Goal: Information Seeking & Learning: Learn about a topic

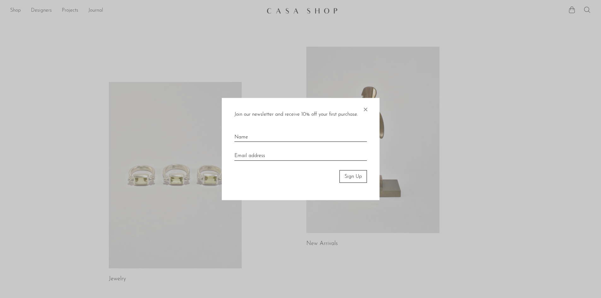
click at [367, 115] on span "×" at bounding box center [365, 108] width 6 height 20
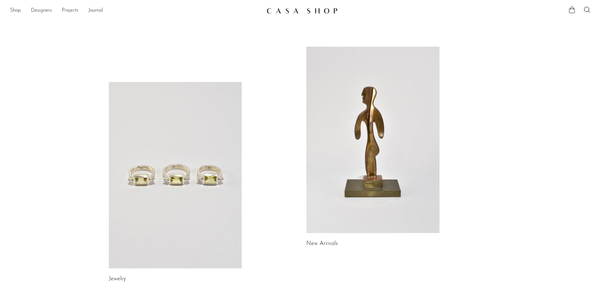
click at [43, 6] on li "Designers" at bounding box center [41, 10] width 21 height 11
drag, startPoint x: 43, startPoint y: 8, endPoint x: 62, endPoint y: 11, distance: 19.2
click at [43, 9] on link "Designers" at bounding box center [41, 11] width 21 height 8
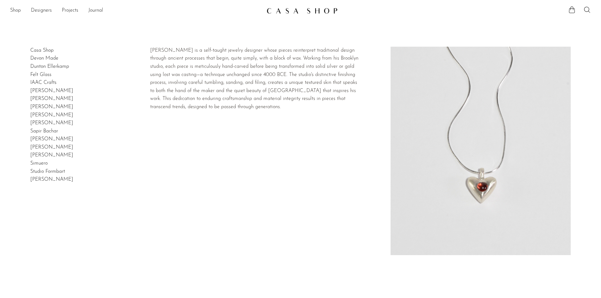
drag, startPoint x: 75, startPoint y: 68, endPoint x: 31, endPoint y: 68, distance: 44.8
click at [31, 68] on article "Dunton Ellerkamp" at bounding box center [300, 67] width 540 height 8
copy link "Dunton Ellerkamp"
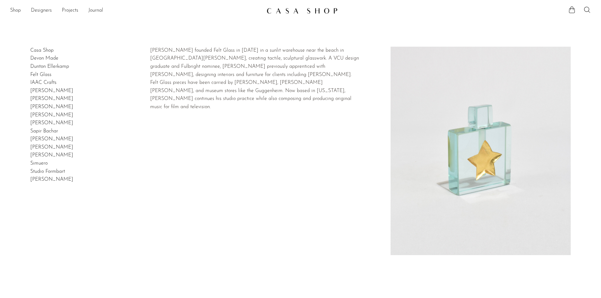
drag, startPoint x: 56, startPoint y: 75, endPoint x: 31, endPoint y: 74, distance: 25.6
click at [31, 74] on h2 "Felt Glass" at bounding box center [300, 75] width 540 height 8
copy link "Felt Glass"
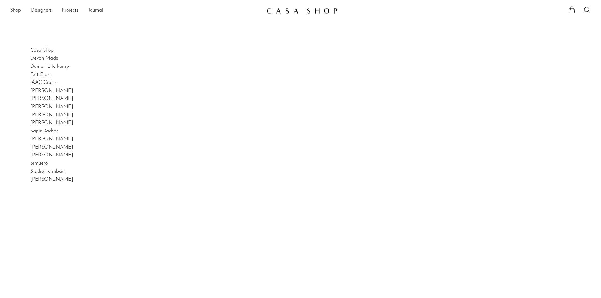
drag, startPoint x: 66, startPoint y: 83, endPoint x: 21, endPoint y: 82, distance: 45.1
click at [21, 82] on div "Casa Shop Devon Made [PERSON_NAME] [PERSON_NAME] Felt Glass IAAC Crafts [PERSON…" at bounding box center [300, 196] width 601 height 298
copy link "IAAC Crafts"
drag, startPoint x: 82, startPoint y: 93, endPoint x: 15, endPoint y: 89, distance: 66.7
click at [15, 89] on div "Casa Shop Devon Made [PERSON_NAME] [PERSON_NAME] Felt Glass IAAC Crafts [PERSON…" at bounding box center [300, 196] width 601 height 298
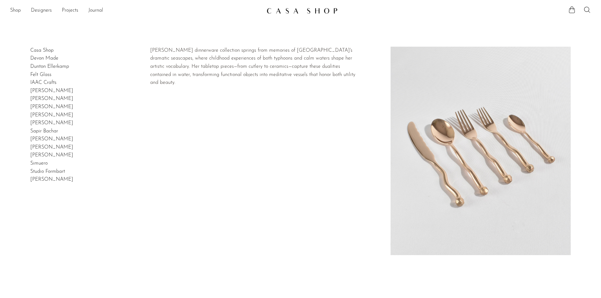
copy link "[PERSON_NAME]"
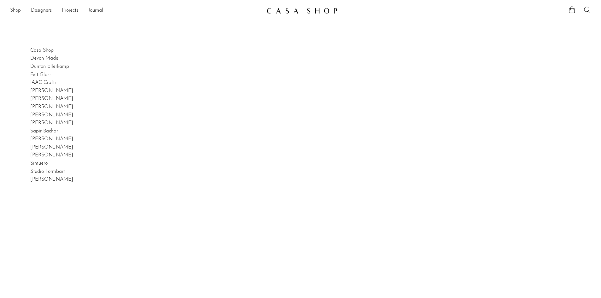
drag, startPoint x: 48, startPoint y: 100, endPoint x: 18, endPoint y: 99, distance: 30.3
click at [18, 99] on div "Casa Shop Devon Made [PERSON_NAME] [PERSON_NAME] Felt Glass IAAC Crafts [PERSON…" at bounding box center [300, 196] width 601 height 298
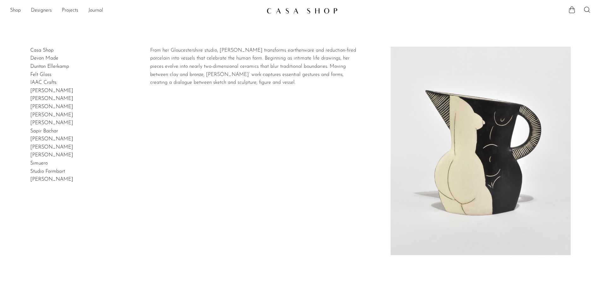
copy link "[PERSON_NAME]"
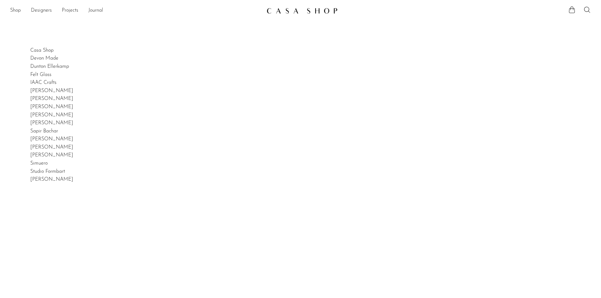
drag, startPoint x: 52, startPoint y: 108, endPoint x: 23, endPoint y: 109, distance: 29.0
click at [23, 108] on div "Casa Shop Devon Made [PERSON_NAME] [PERSON_NAME] Felt Glass IAAC Crafts [PERSON…" at bounding box center [300, 196] width 601 height 298
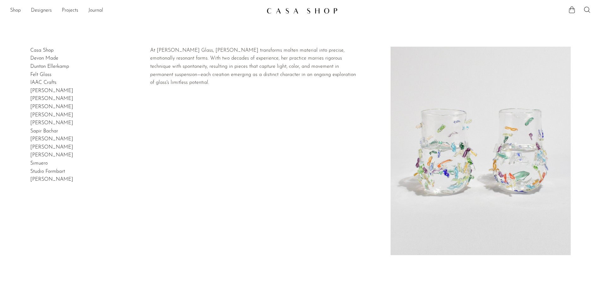
copy link "[PERSON_NAME]"
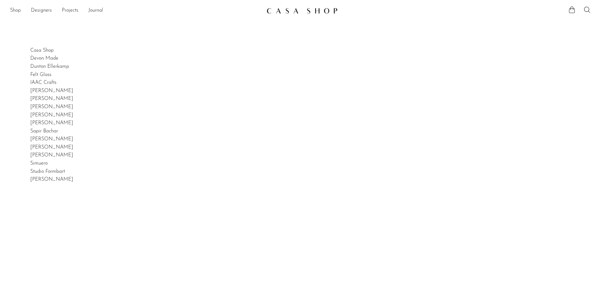
drag, startPoint x: 68, startPoint y: 112, endPoint x: 25, endPoint y: 116, distance: 43.3
click at [19, 115] on div "Casa Shop Devon Made [PERSON_NAME] [PERSON_NAME] Felt Glass IAAC Crafts [PERSON…" at bounding box center [300, 196] width 601 height 298
copy link "[PERSON_NAME]"
drag, startPoint x: 70, startPoint y: 124, endPoint x: 21, endPoint y: 121, distance: 48.7
click at [21, 121] on div "Casa Shop Devon Made [PERSON_NAME] [PERSON_NAME] Felt Glass IAAC Crafts [PERSON…" at bounding box center [300, 196] width 601 height 298
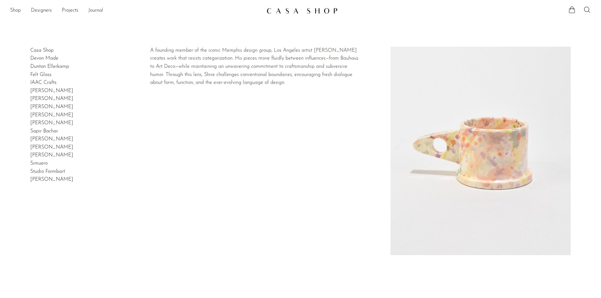
copy link "[PERSON_NAME]"
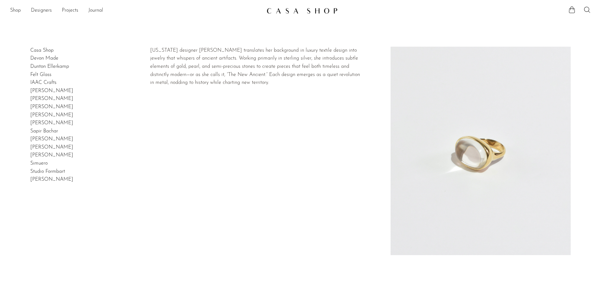
drag, startPoint x: 72, startPoint y: 132, endPoint x: 29, endPoint y: 129, distance: 43.6
click at [29, 129] on div "Casa Shop Devon Made [PERSON_NAME] [PERSON_NAME] Felt Glass IAAC Crafts [PERSON…" at bounding box center [300, 196] width 601 height 298
copy link "Sapir Bachar"
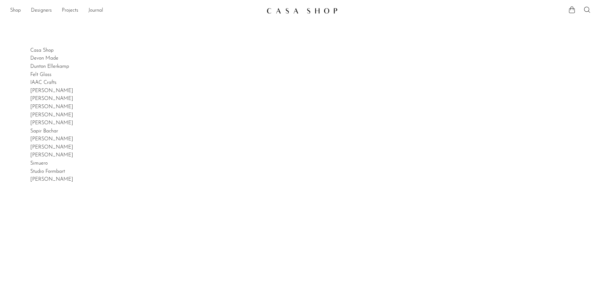
drag, startPoint x: 80, startPoint y: 142, endPoint x: 29, endPoint y: 141, distance: 51.1
click at [28, 142] on div "Casa Shop Devon Made [PERSON_NAME] [PERSON_NAME] Felt Glass IAAC Crafts [PERSON…" at bounding box center [300, 196] width 601 height 298
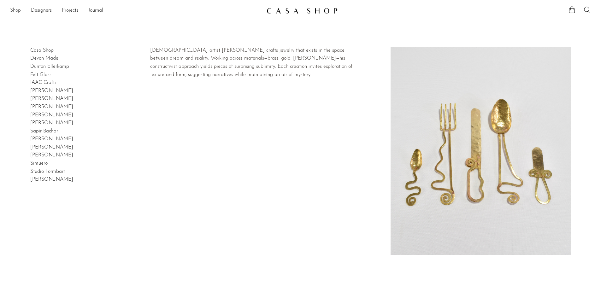
copy link "[PERSON_NAME]"
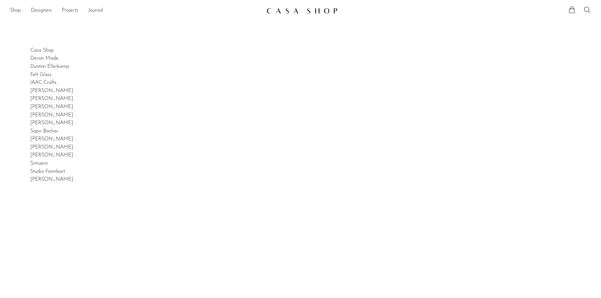
drag, startPoint x: 81, startPoint y: 150, endPoint x: 24, endPoint y: 148, distance: 56.8
click at [24, 148] on div "Casa Shop Devon Made [PERSON_NAME] [PERSON_NAME] Felt Glass IAAC Crafts [PERSON…" at bounding box center [300, 196] width 601 height 298
drag, startPoint x: 80, startPoint y: 154, endPoint x: 22, endPoint y: 156, distance: 57.8
click at [17, 155] on div "Casa Shop Devon Made [PERSON_NAME] [PERSON_NAME] Felt Glass IAAC Crafts [PERSON…" at bounding box center [300, 196] width 601 height 298
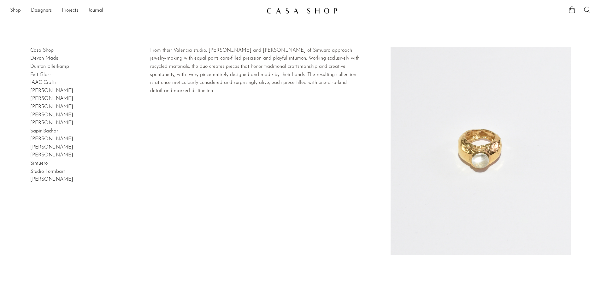
drag, startPoint x: 82, startPoint y: 165, endPoint x: 28, endPoint y: 164, distance: 54.3
click at [25, 164] on div "Casa Shop Devon Made [PERSON_NAME] [PERSON_NAME] Felt Glass IAAC Crafts [PERSON…" at bounding box center [300, 196] width 601 height 298
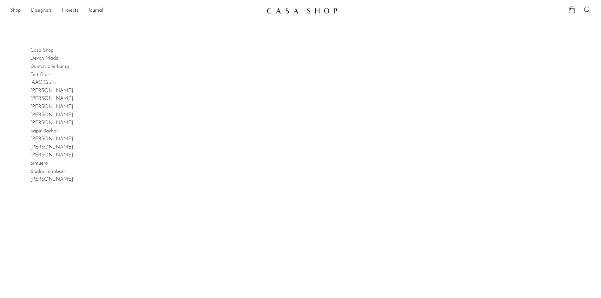
drag, startPoint x: 86, startPoint y: 173, endPoint x: 0, endPoint y: 170, distance: 86.1
click at [0, 170] on div "Casa Shop Devon Made [PERSON_NAME] [PERSON_NAME] Felt Glass IAAC Crafts [PERSON…" at bounding box center [300, 196] width 601 height 298
drag, startPoint x: 98, startPoint y: 182, endPoint x: 14, endPoint y: 180, distance: 84.2
click at [14, 180] on div "Casa Shop Devon Made [PERSON_NAME] [PERSON_NAME] Felt Glass IAAC Crafts [PERSON…" at bounding box center [300, 196] width 601 height 298
